Goal: Task Accomplishment & Management: Use online tool/utility

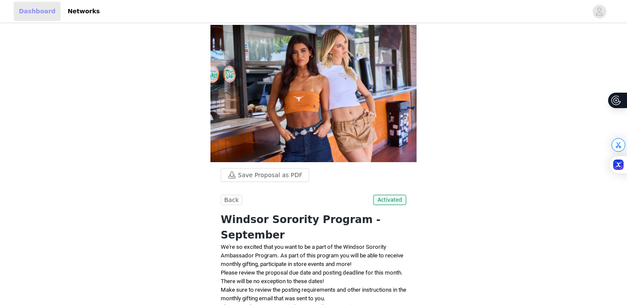
click at [55, 20] on link "Dashboard" at bounding box center [37, 11] width 47 height 19
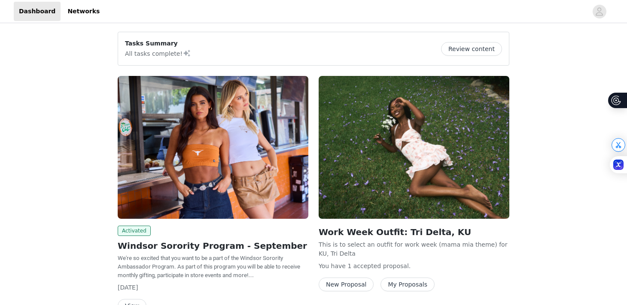
click at [464, 47] on button "Review content" at bounding box center [471, 49] width 61 height 14
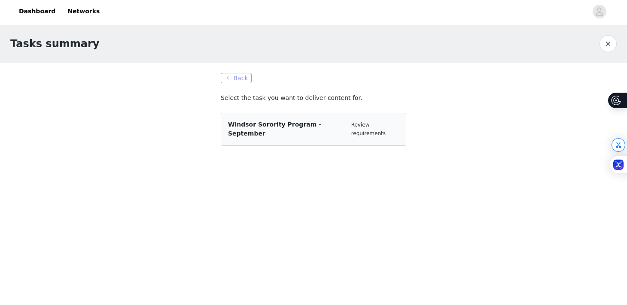
click at [233, 80] on button "Back" at bounding box center [236, 78] width 31 height 10
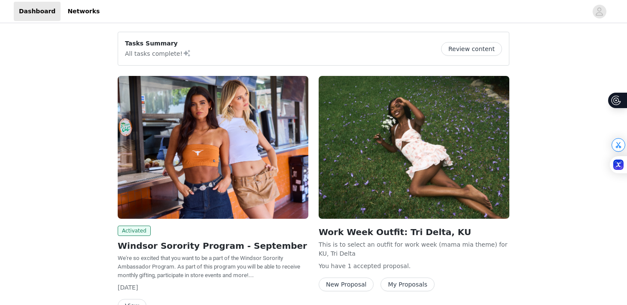
scroll to position [51, 0]
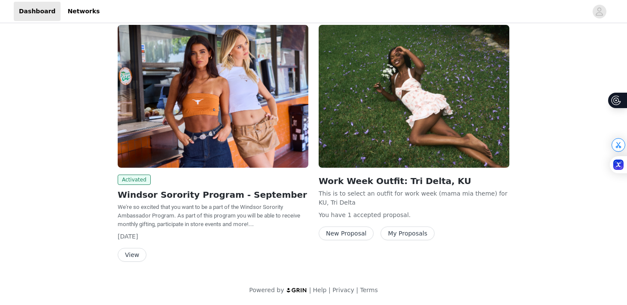
click at [139, 259] on button "View" at bounding box center [132, 255] width 29 height 14
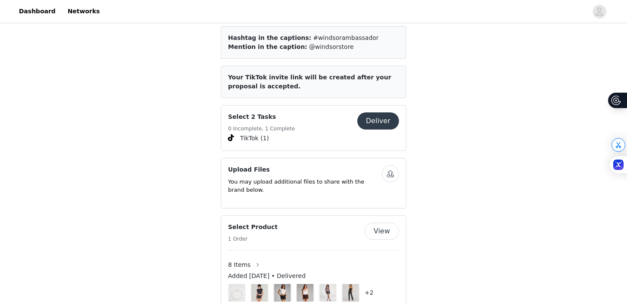
scroll to position [348, 0]
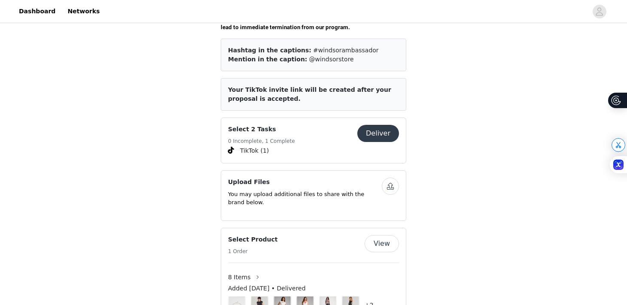
click at [369, 129] on button "Deliver" at bounding box center [378, 133] width 42 height 17
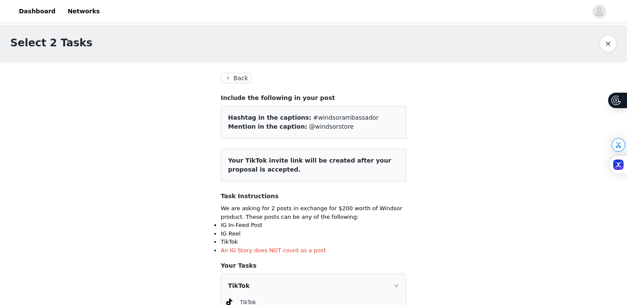
click at [243, 78] on button "Back" at bounding box center [236, 78] width 31 height 10
